Goal: Task Accomplishment & Management: Use online tool/utility

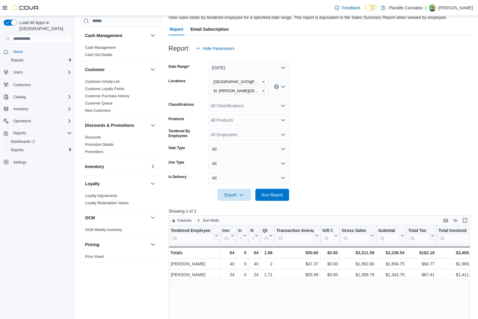
scroll to position [173, 0]
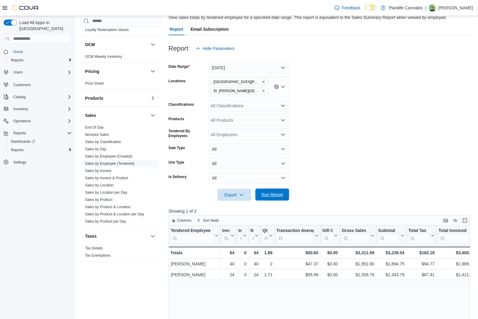
click at [271, 195] on span "Run Report" at bounding box center [272, 195] width 22 height 6
click at [283, 109] on div "All Classifications" at bounding box center [248, 106] width 81 height 12
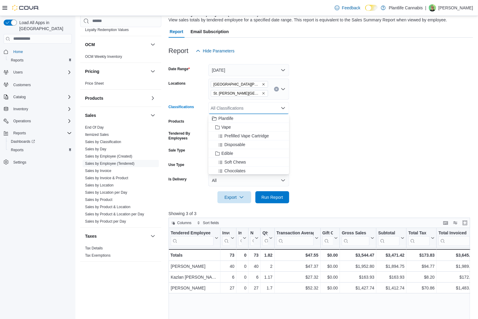
click at [284, 108] on icon "Close list of options" at bounding box center [283, 108] width 4 height 2
click at [284, 108] on icon "Open list of options" at bounding box center [283, 108] width 4 height 2
click at [252, 156] on span "Accessory Group" at bounding box center [237, 156] width 32 height 6
click at [356, 162] on form "Date Range [DATE] Locations [GEOGRAPHIC_DATA][PERSON_NAME] [GEOGRAPHIC_DATA][PE…" at bounding box center [320, 130] width 304 height 146
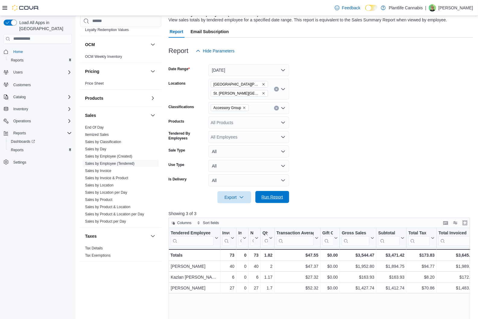
click at [280, 196] on span "Run Report" at bounding box center [272, 197] width 22 height 6
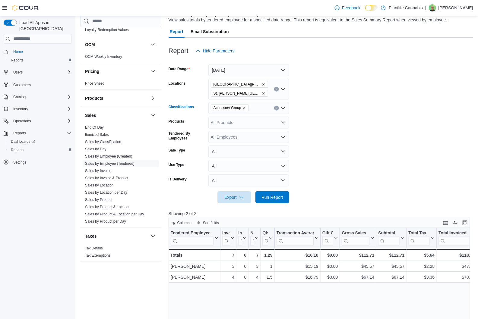
click at [278, 109] on button "Clear input" at bounding box center [276, 108] width 5 height 5
drag, startPoint x: 274, startPoint y: 196, endPoint x: 315, endPoint y: 198, distance: 41.9
click at [274, 196] on span "Run Report" at bounding box center [272, 197] width 22 height 6
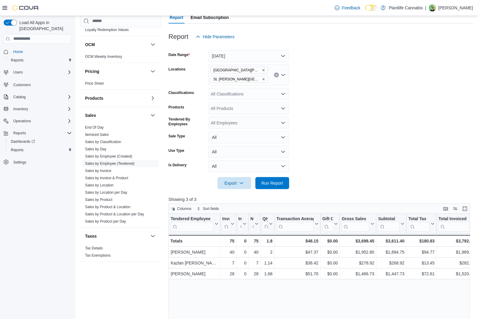
scroll to position [63, 0]
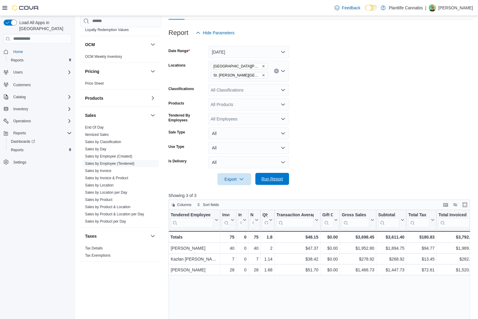
click at [274, 180] on span "Run Report" at bounding box center [272, 179] width 22 height 6
